Goal: Find specific page/section: Find specific page/section

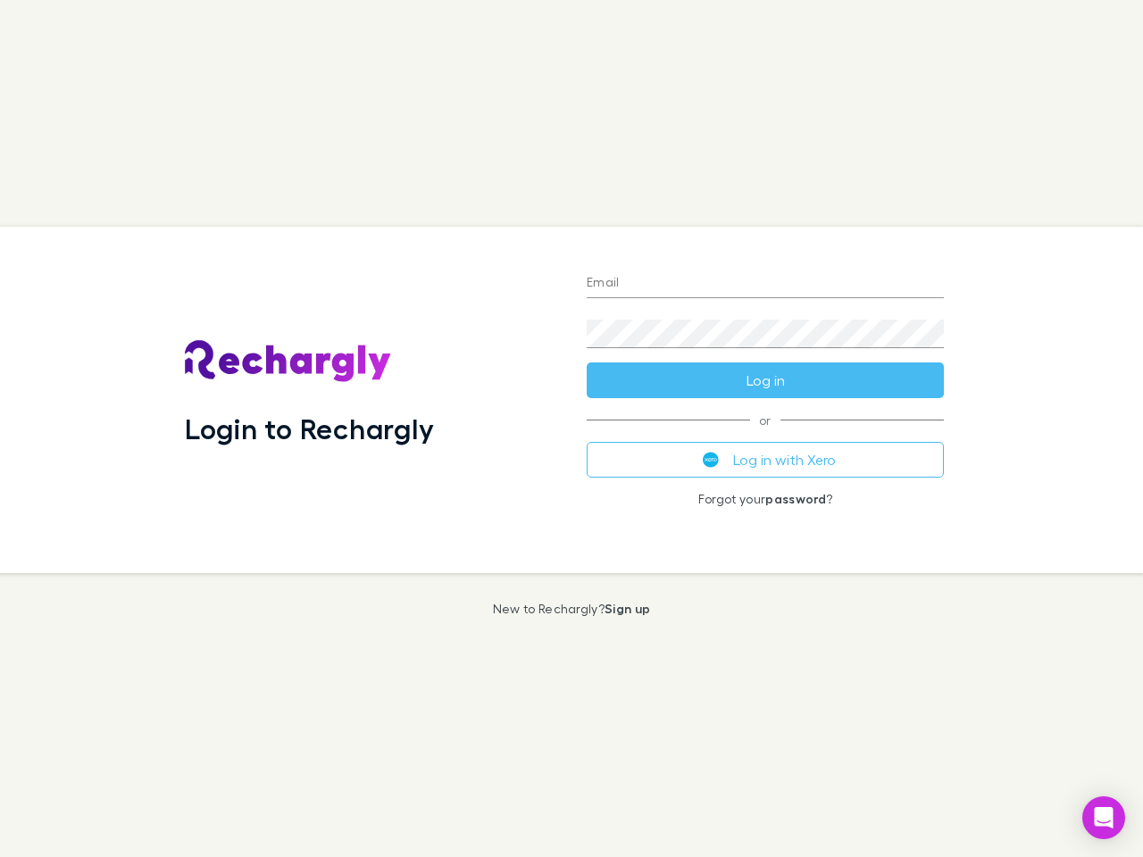
click at [571, 429] on div "Login to Rechargly" at bounding box center [372, 400] width 402 height 346
click at [765, 284] on input "Email" at bounding box center [765, 284] width 357 height 29
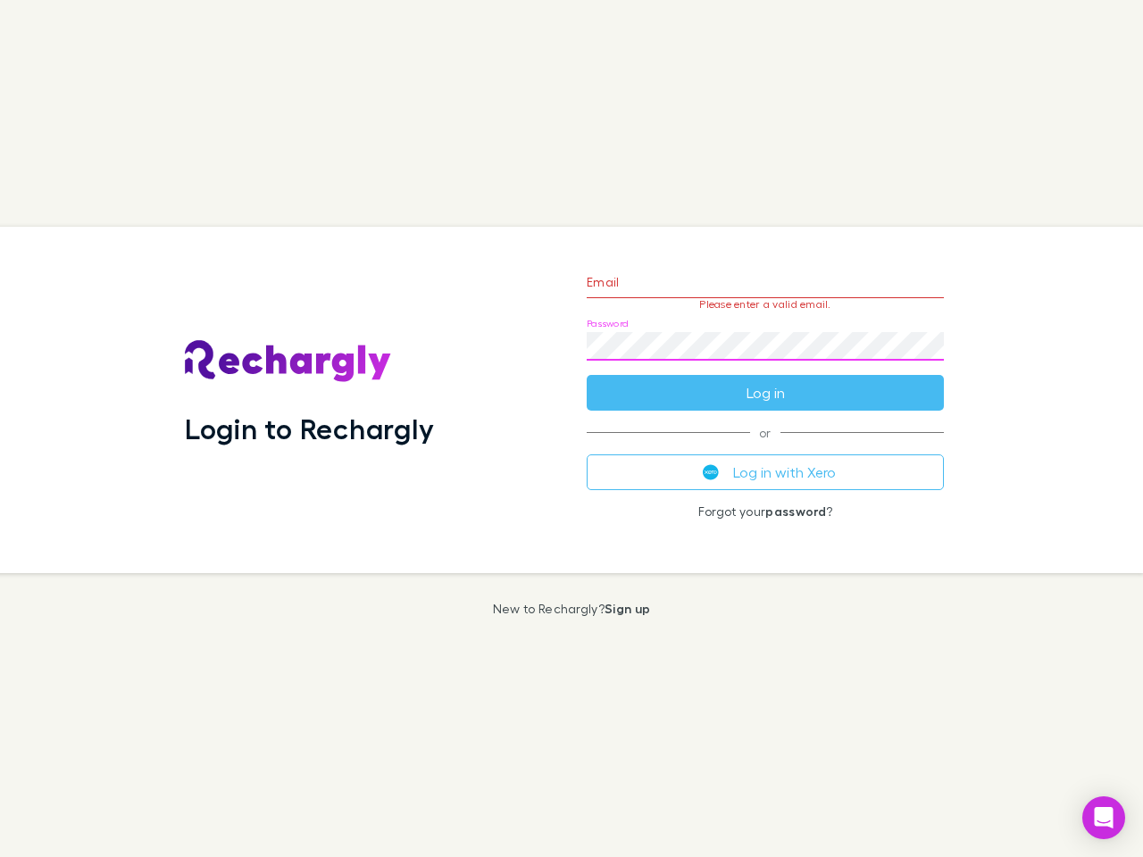
click at [765, 380] on form "Email Please enter a valid email. Password Log in" at bounding box center [765, 332] width 357 height 155
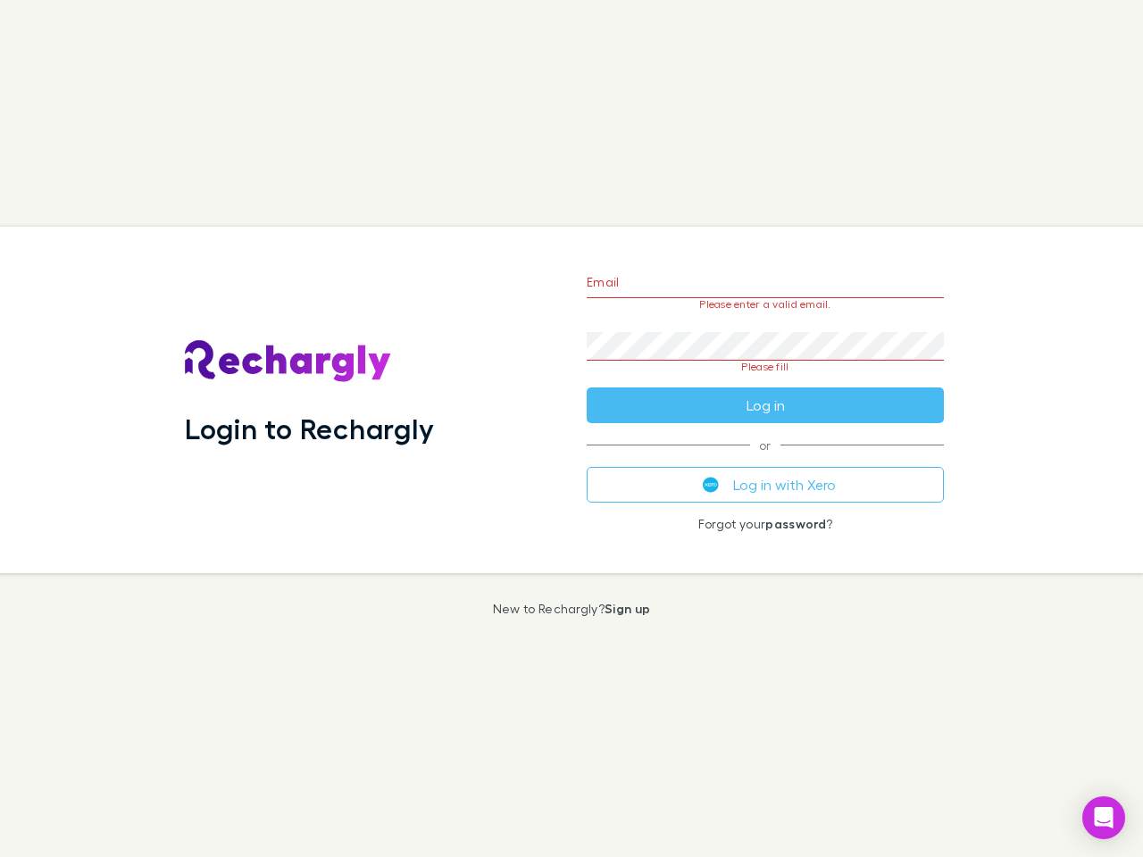
click at [765, 460] on div "Email Please enter a valid email. Password Please fill Log in or Log in with Xe…" at bounding box center [765, 400] width 386 height 346
click at [1104, 818] on icon "Open Intercom Messenger" at bounding box center [1104, 817] width 19 height 21
